Goal: Task Accomplishment & Management: Use online tool/utility

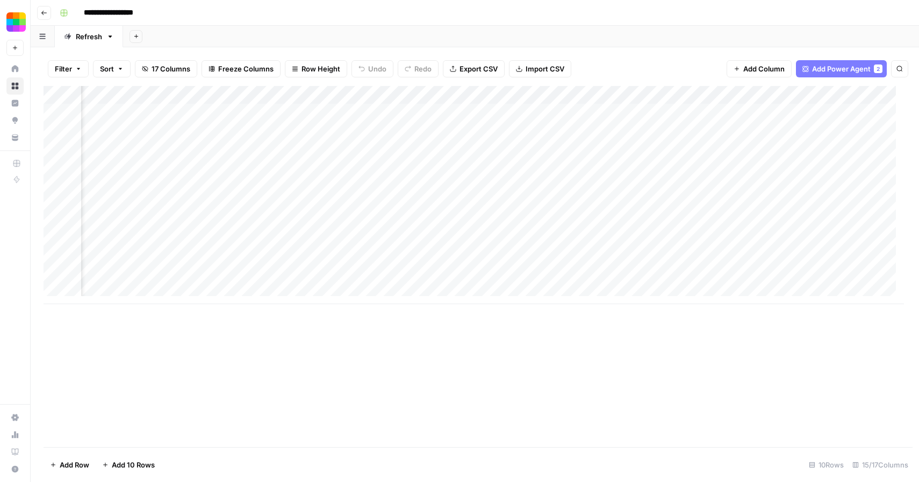
scroll to position [0, 1091]
click at [45, 10] on icon "button" at bounding box center [44, 13] width 6 height 6
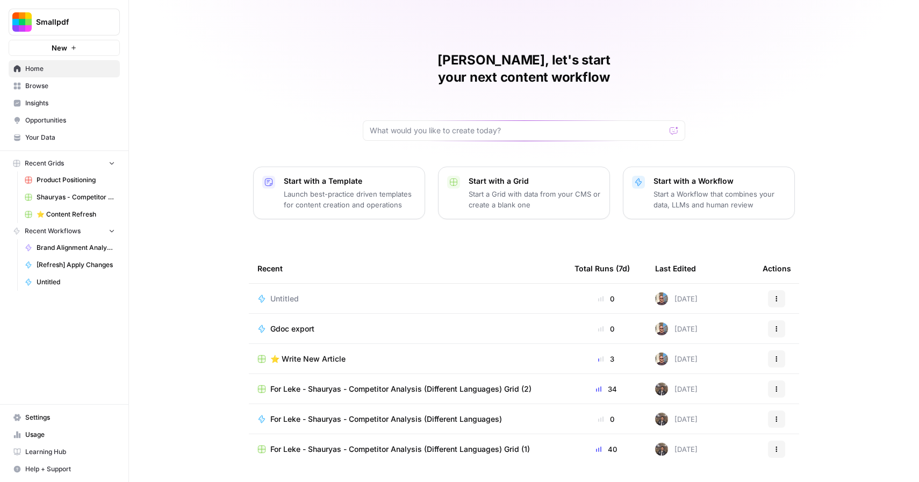
scroll to position [12, 0]
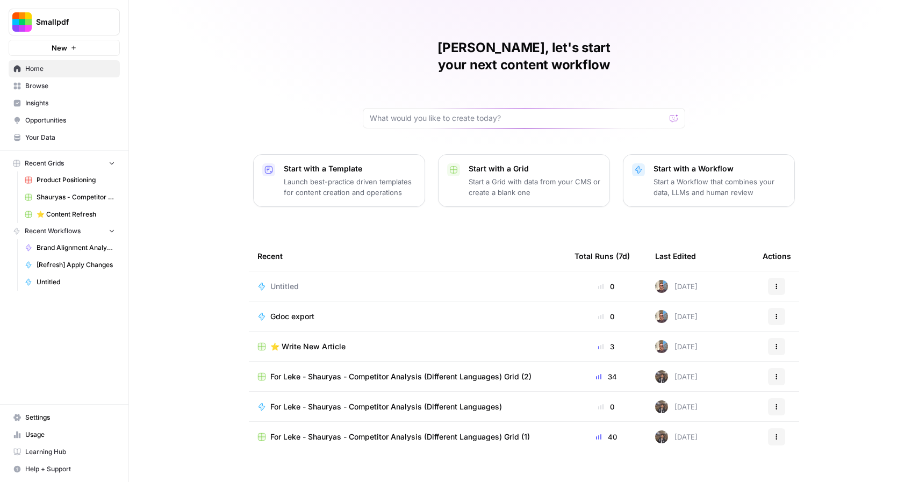
click at [52, 90] on span "Browse" at bounding box center [70, 86] width 90 height 10
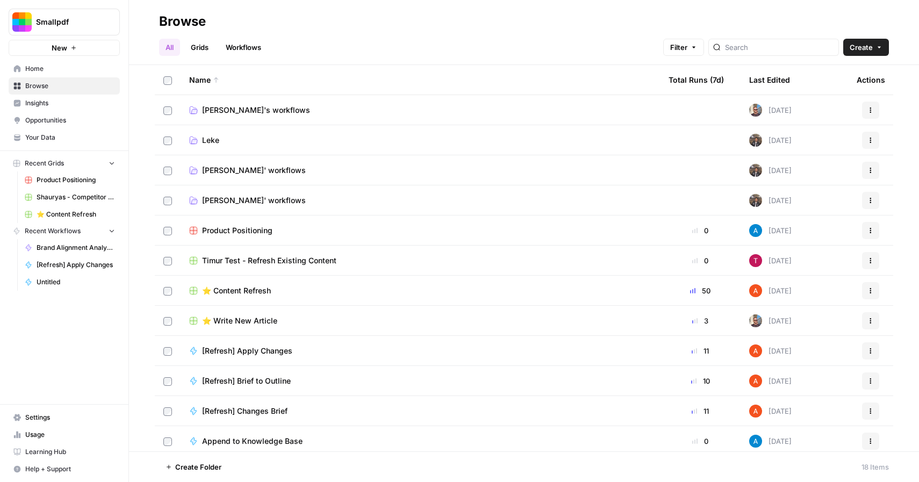
click at [242, 291] on span "⭐️ Content Refresh" at bounding box center [236, 290] width 69 height 11
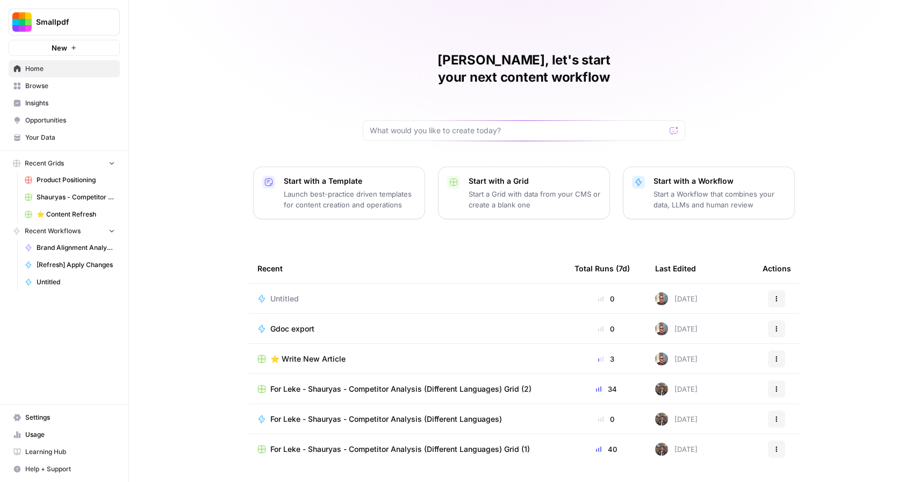
click at [56, 82] on span "Browse" at bounding box center [70, 86] width 90 height 10
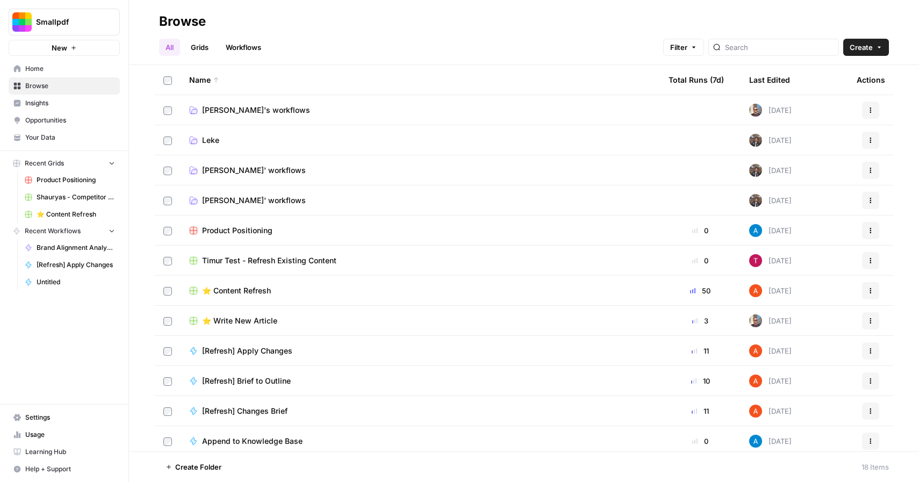
click at [245, 288] on span "⭐️ Content Refresh" at bounding box center [236, 290] width 69 height 11
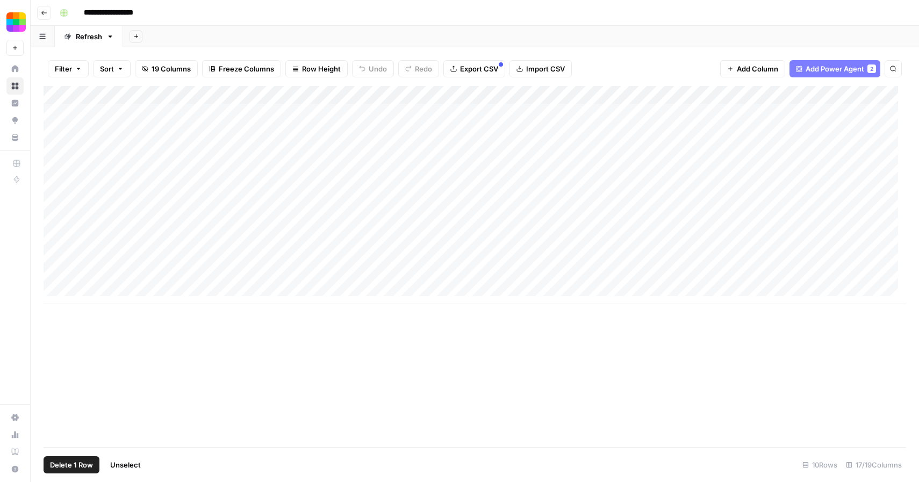
click at [53, 109] on div "Add Column" at bounding box center [475, 195] width 863 height 218
click at [55, 134] on div "Add Column" at bounding box center [475, 195] width 863 height 218
click at [55, 155] on div "Add Column" at bounding box center [475, 195] width 863 height 218
click at [56, 166] on div "Add Column" at bounding box center [475, 195] width 863 height 218
click at [55, 148] on div "Add Column" at bounding box center [475, 195] width 863 height 218
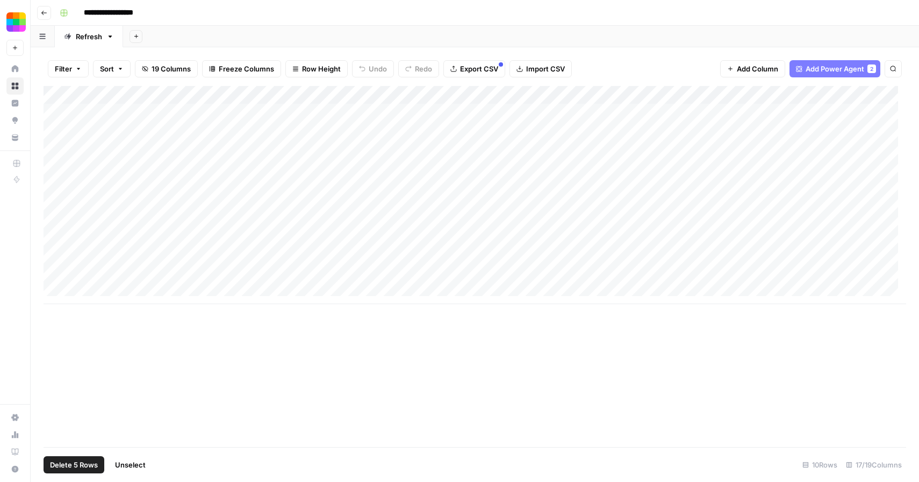
click at [54, 187] on div "Add Column" at bounding box center [475, 195] width 863 height 218
click at [55, 204] on div "Add Column" at bounding box center [475, 195] width 863 height 218
click at [54, 221] on div "Add Column" at bounding box center [475, 195] width 863 height 218
click at [55, 243] on div "Add Column" at bounding box center [475, 195] width 863 height 218
click at [54, 260] on div "Add Column" at bounding box center [475, 195] width 863 height 218
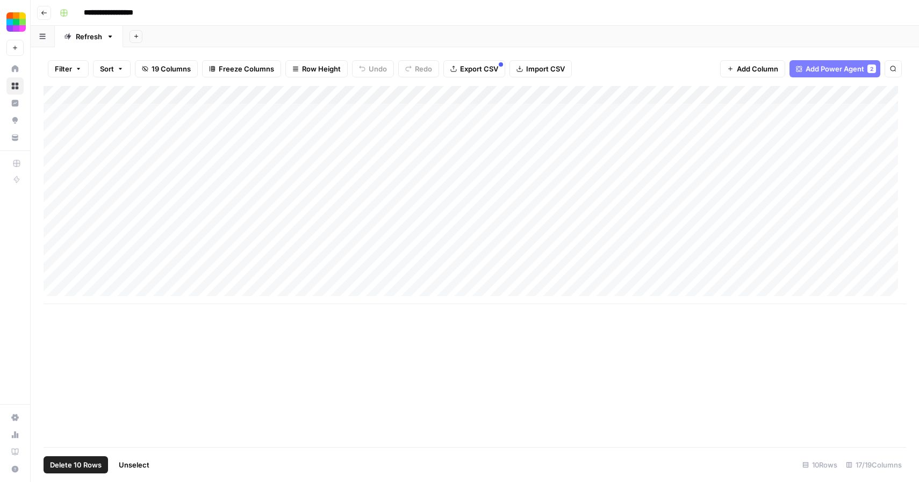
click at [57, 278] on div "Add Column" at bounding box center [475, 195] width 863 height 218
click at [89, 462] on span "Delete 10 Rows" at bounding box center [76, 465] width 52 height 11
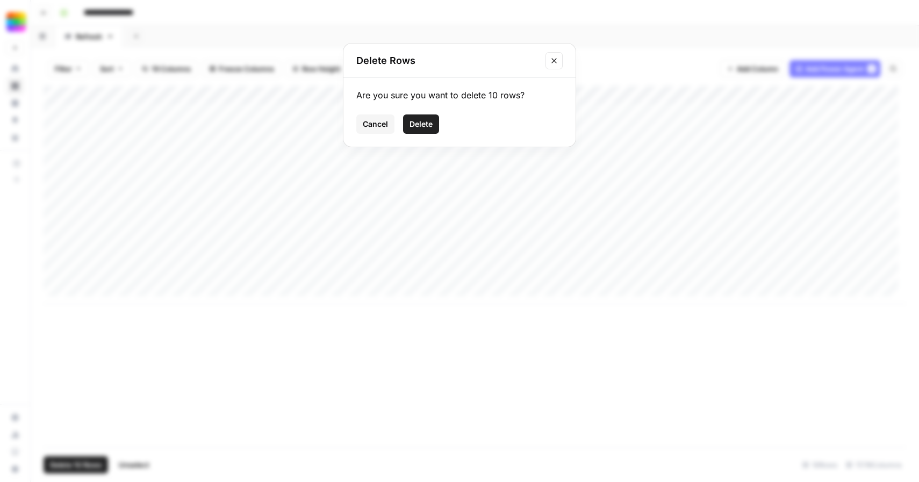
click at [418, 130] on button "Delete" at bounding box center [421, 123] width 36 height 19
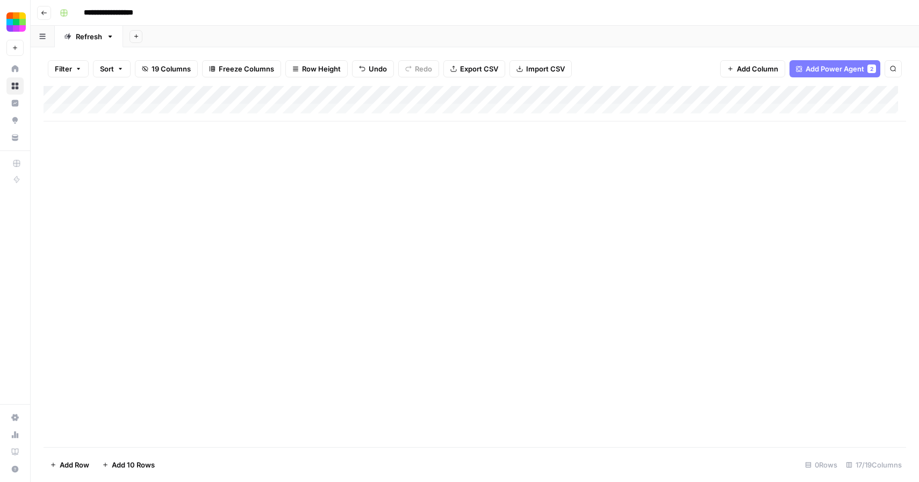
click at [123, 110] on div "Add Column" at bounding box center [475, 103] width 863 height 35
click at [123, 119] on div "Add Column" at bounding box center [475, 113] width 863 height 54
click at [120, 141] on div "Add Column" at bounding box center [475, 122] width 863 height 72
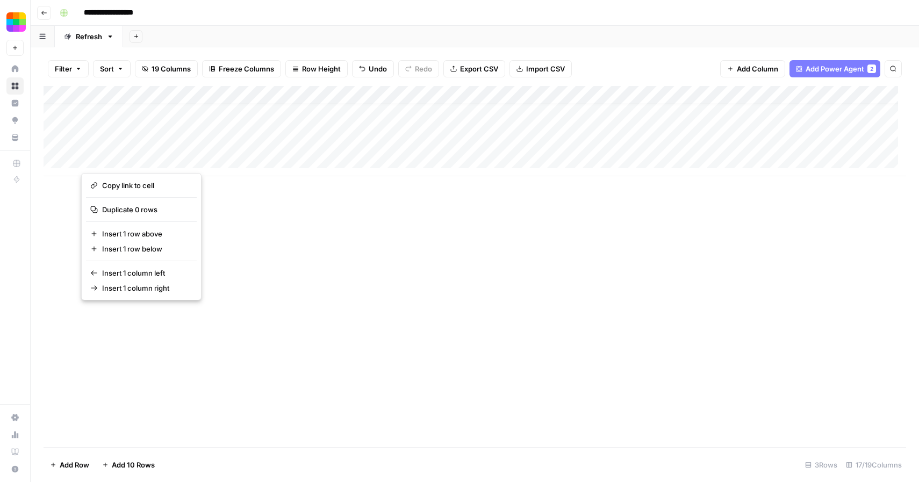
click at [263, 227] on div "Add Column" at bounding box center [475, 266] width 863 height 361
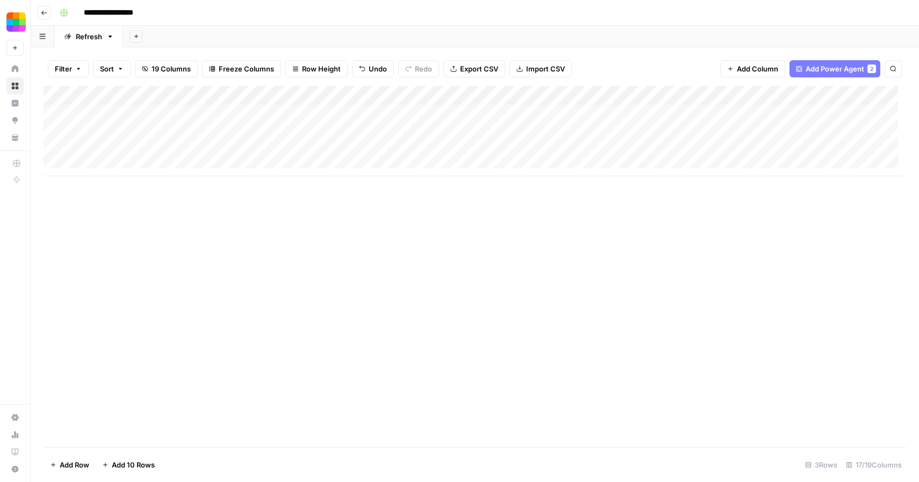
scroll to position [0, 0]
click at [55, 114] on div "Add Column" at bounding box center [475, 131] width 863 height 90
click at [56, 131] on div "Add Column" at bounding box center [475, 131] width 863 height 90
click at [55, 151] on div "Add Column" at bounding box center [475, 131] width 863 height 90
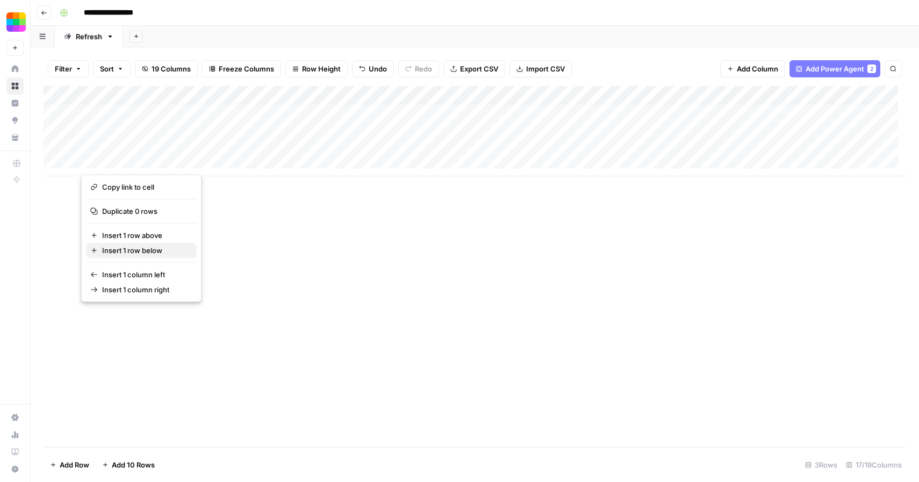
click at [125, 247] on span "Insert 1 row below" at bounding box center [145, 250] width 86 height 11
click at [130, 249] on span "Insert 1 row below" at bounding box center [145, 250] width 86 height 11
click at [131, 249] on span "Insert 1 row below" at bounding box center [145, 250] width 86 height 11
click at [131, 243] on button "Insert 1 row below" at bounding box center [141, 250] width 111 height 15
click at [131, 248] on span "Insert 1 row below" at bounding box center [145, 250] width 86 height 11
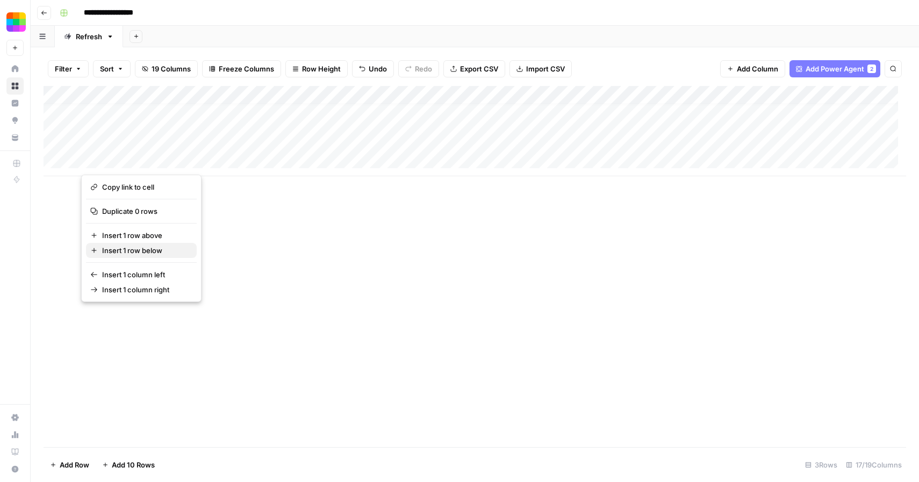
click at [131, 248] on span "Insert 1 row below" at bounding box center [145, 250] width 86 height 11
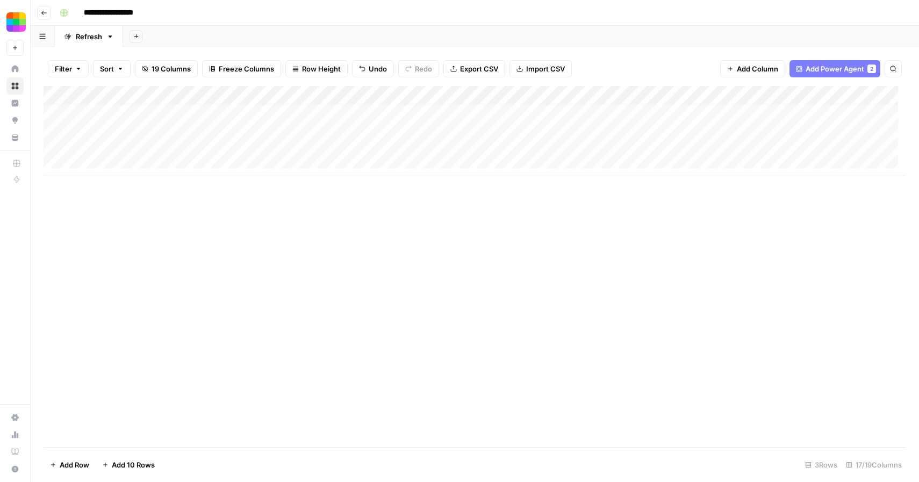
click at [78, 201] on div "Add Column" at bounding box center [475, 266] width 863 height 361
click at [116, 159] on div "Add Column" at bounding box center [475, 131] width 863 height 90
click at [120, 179] on div "Add Column" at bounding box center [475, 140] width 863 height 109
click at [120, 180] on div "Add Column" at bounding box center [475, 140] width 863 height 109
click at [118, 196] on div "Add Column" at bounding box center [475, 149] width 863 height 127
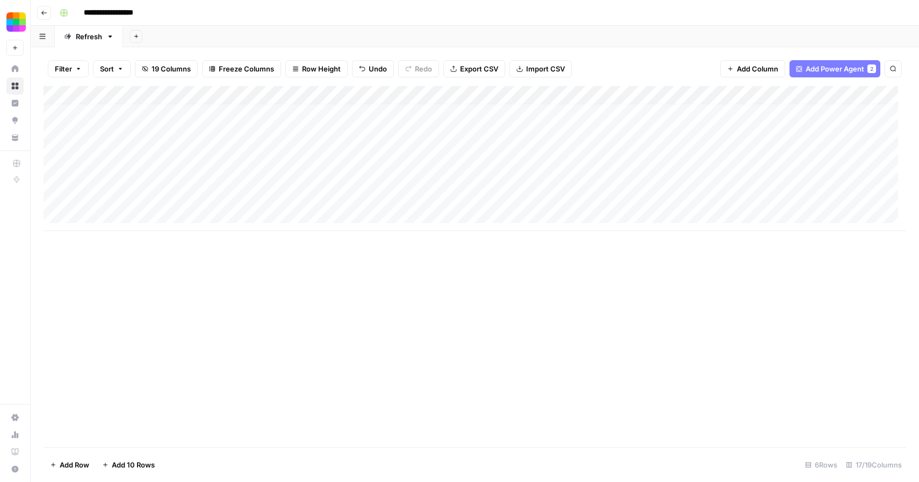
click at [117, 196] on div "Add Column" at bounding box center [475, 158] width 863 height 145
click at [120, 215] on div "Add Column" at bounding box center [475, 158] width 863 height 145
click at [127, 231] on div "Add Column" at bounding box center [475, 167] width 863 height 163
click at [118, 250] on div "Add Column" at bounding box center [475, 177] width 863 height 182
click at [117, 270] on div "Add Column" at bounding box center [475, 186] width 863 height 200
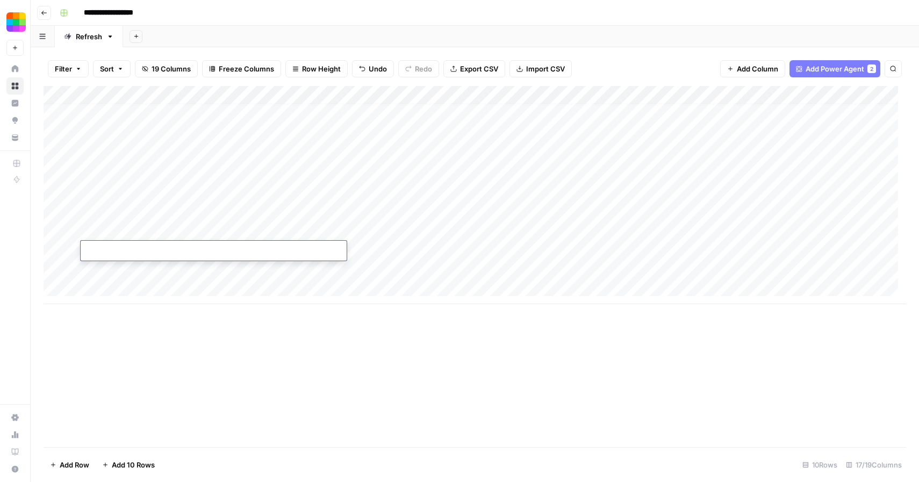
click at [116, 283] on div "Add Column" at bounding box center [475, 195] width 863 height 218
click at [119, 304] on div "Add Column" at bounding box center [475, 204] width 863 height 236
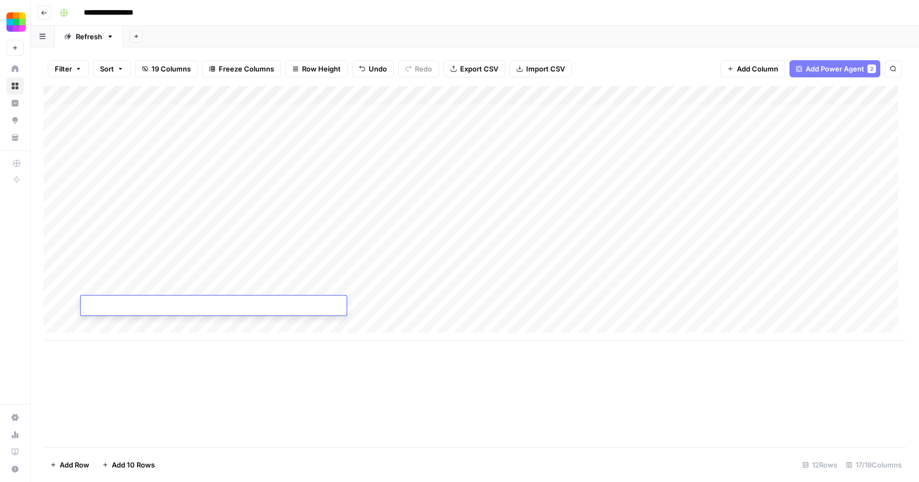
click at [121, 322] on div "Add Column" at bounding box center [475, 213] width 863 height 255
click at [124, 348] on div "Add Column" at bounding box center [475, 222] width 863 height 273
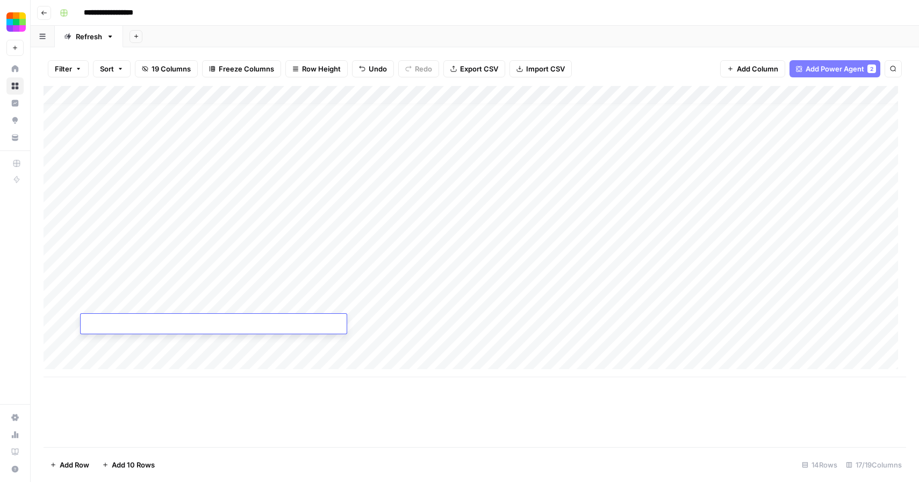
click at [109, 362] on div "Add Column" at bounding box center [475, 231] width 863 height 291
click at [114, 377] on div "Add Column" at bounding box center [475, 241] width 863 height 310
click at [114, 392] on div "Add Column" at bounding box center [475, 250] width 863 height 328
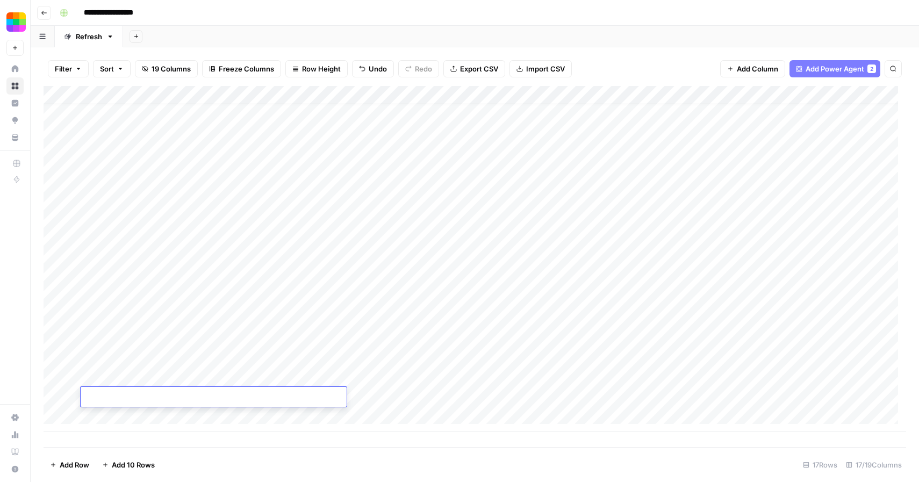
click at [114, 417] on div "Add Column" at bounding box center [475, 259] width 863 height 346
click at [117, 429] on div "Add Column" at bounding box center [475, 266] width 863 height 361
click at [123, 431] on div "Add Column" at bounding box center [475, 266] width 863 height 361
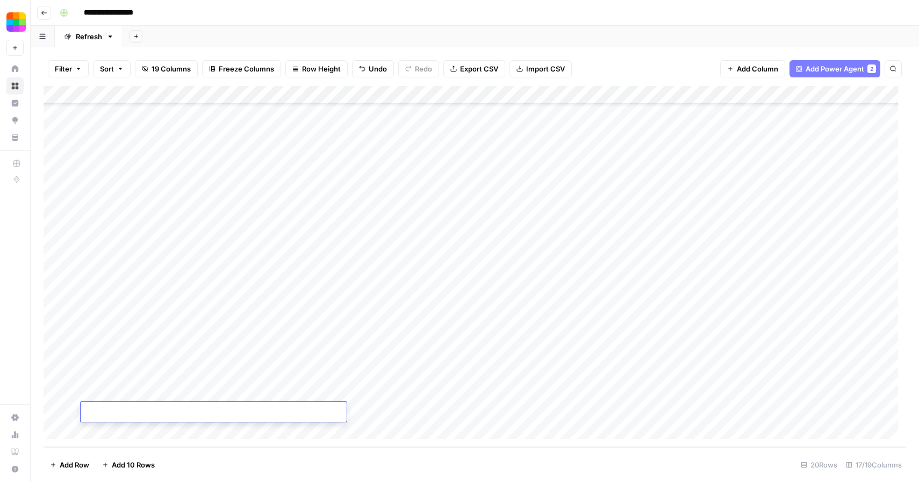
click at [121, 429] on div "Add Column" at bounding box center [475, 266] width 863 height 361
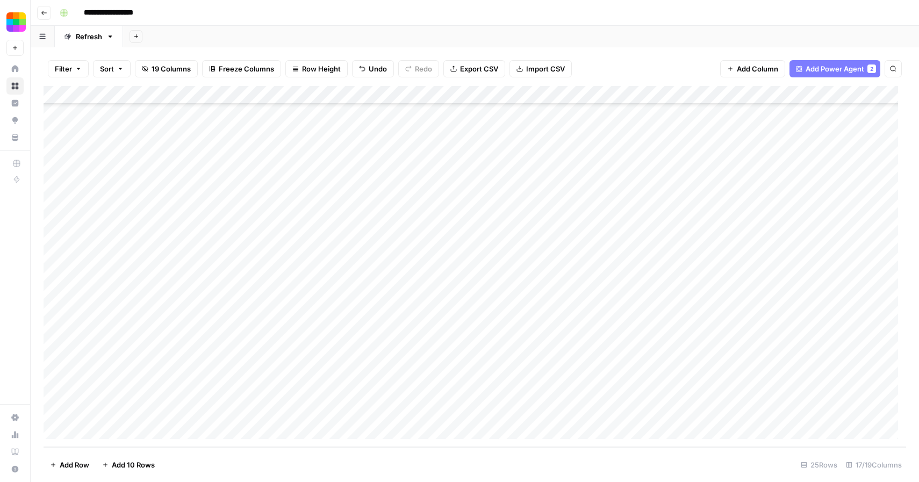
click at [121, 429] on div "Add Column" at bounding box center [475, 266] width 863 height 361
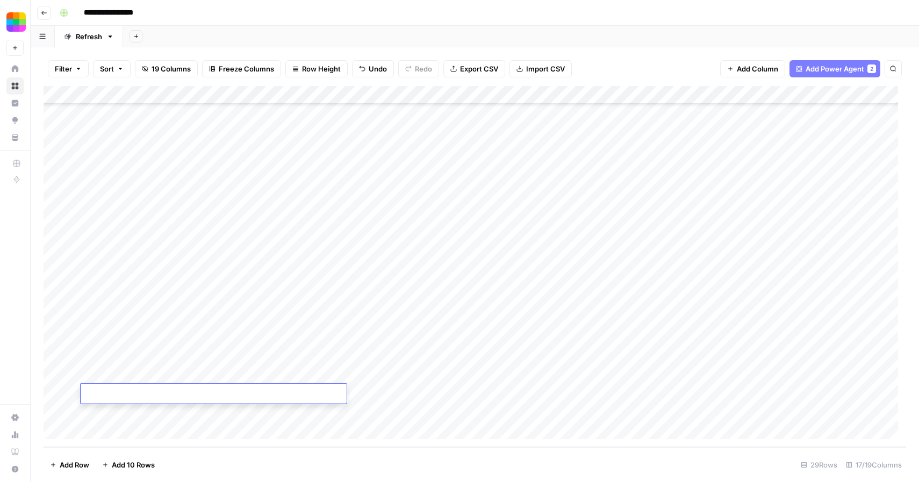
click at [121, 429] on div "Add Column" at bounding box center [475, 266] width 863 height 361
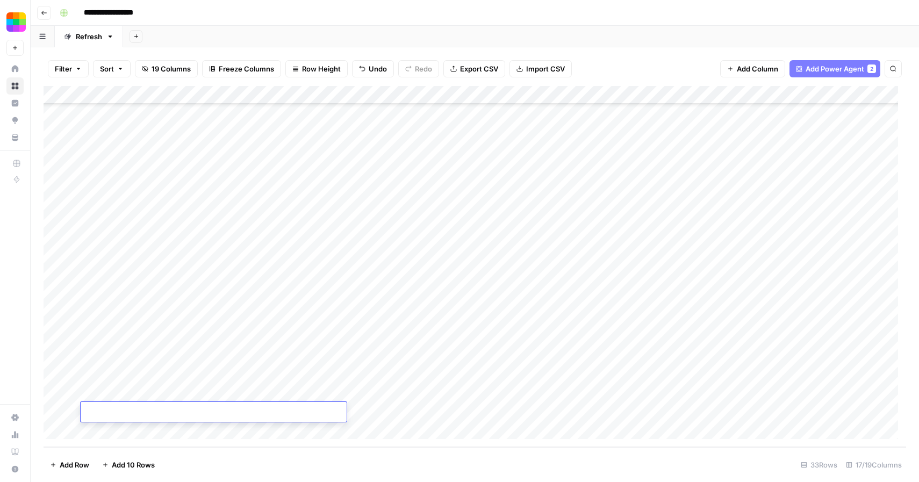
click at [121, 429] on div "Add Column" at bounding box center [475, 266] width 863 height 361
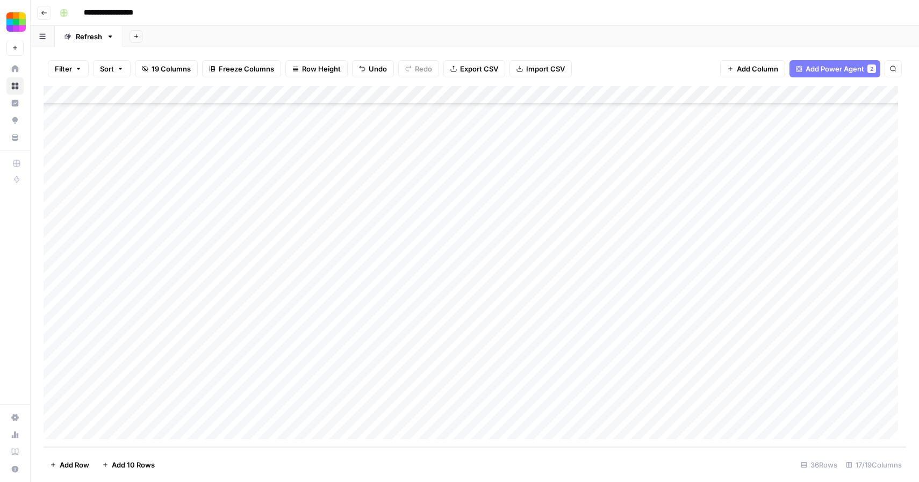
click at [121, 429] on div "Add Column" at bounding box center [475, 266] width 863 height 361
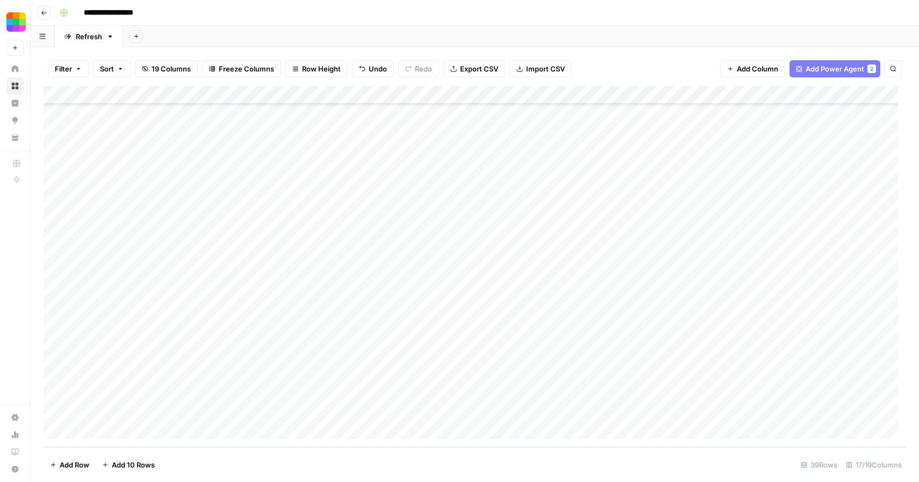
click at [121, 429] on div "Add Column" at bounding box center [475, 266] width 863 height 361
click at [199, 112] on div "Add Column" at bounding box center [475, 266] width 863 height 361
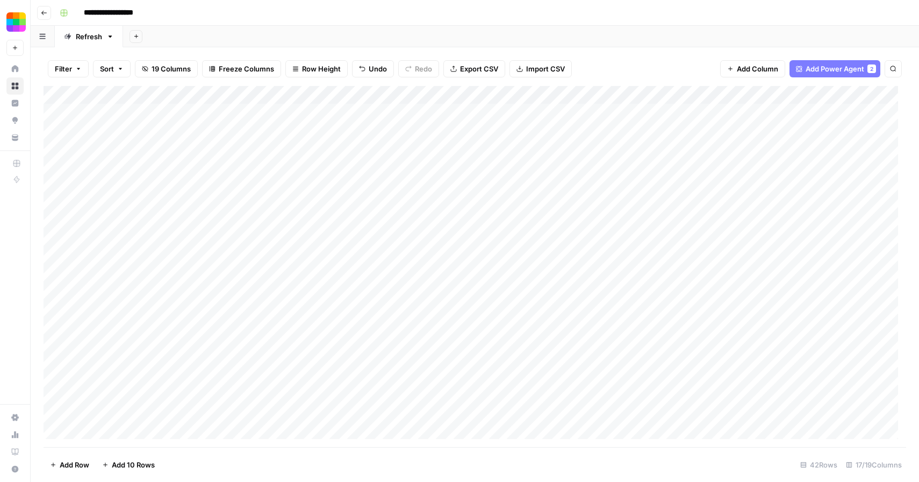
click at [199, 112] on div "Add Column" at bounding box center [475, 266] width 863 height 361
type textarea "**********"
click at [386, 113] on div "Add Column" at bounding box center [475, 266] width 863 height 361
